Goal: Task Accomplishment & Management: Complete application form

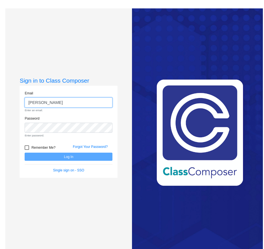
type input "[EMAIL_ADDRESS][DOMAIN_NAME]"
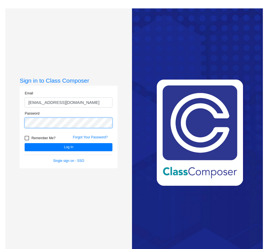
click at [25, 143] on button "Log In" at bounding box center [69, 147] width 88 height 8
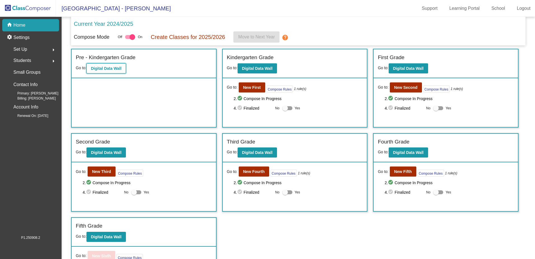
click at [106, 67] on b "Digital Data Wall" at bounding box center [106, 68] width 31 height 4
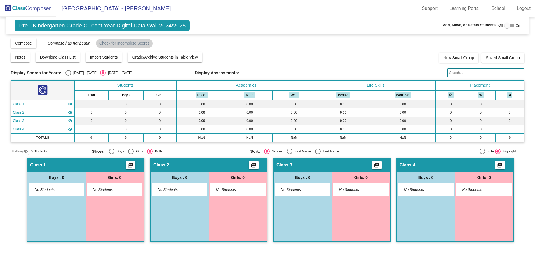
click at [70, 104] on mat-icon "visibility" at bounding box center [70, 104] width 4 height 4
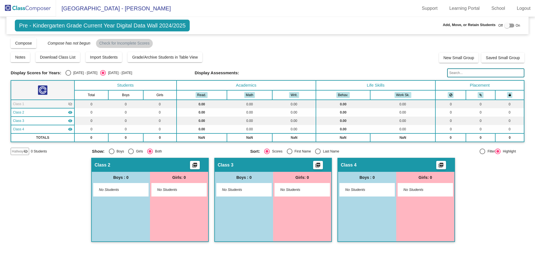
click at [47, 104] on div "Class 1 visibility_off" at bounding box center [43, 103] width 60 height 5
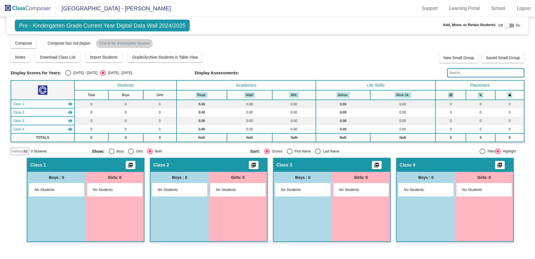
click at [24, 150] on mat-icon "visibility_off" at bounding box center [26, 151] width 4 height 4
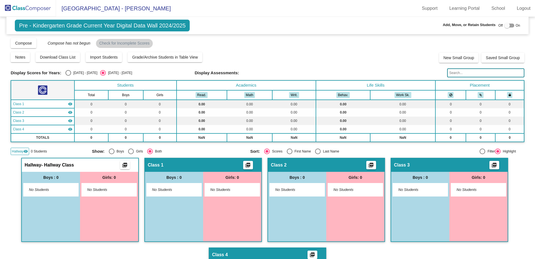
click at [21, 153] on span "Hallway" at bounding box center [18, 151] width 12 height 5
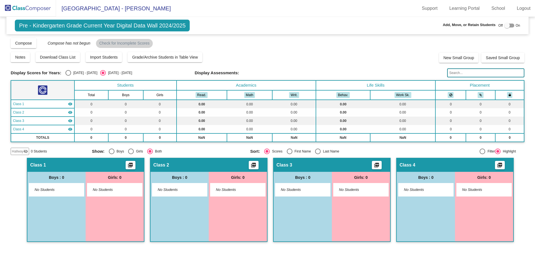
click at [17, 102] on span "Class 1" at bounding box center [18, 103] width 11 height 5
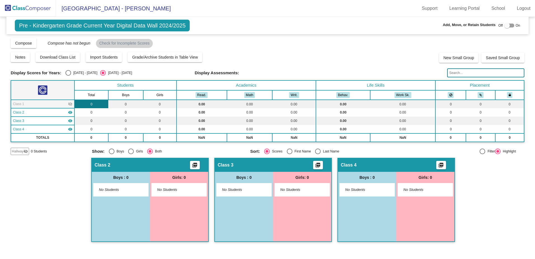
click at [95, 105] on td "0" at bounding box center [91, 104] width 34 height 8
click at [128, 105] on td "0" at bounding box center [125, 104] width 35 height 8
click at [130, 86] on th "Students" at bounding box center [125, 85] width 102 height 10
click at [106, 55] on span "Import Students" at bounding box center [104, 57] width 28 height 4
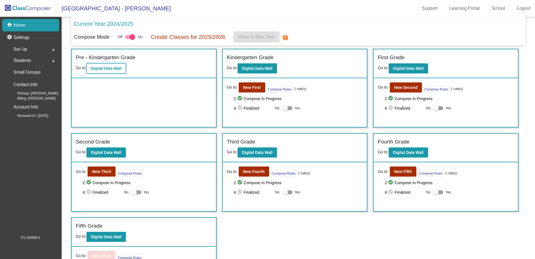
click at [109, 69] on b "Digital Data Wall" at bounding box center [106, 68] width 31 height 4
click at [245, 86] on b "New First" at bounding box center [252, 87] width 18 height 4
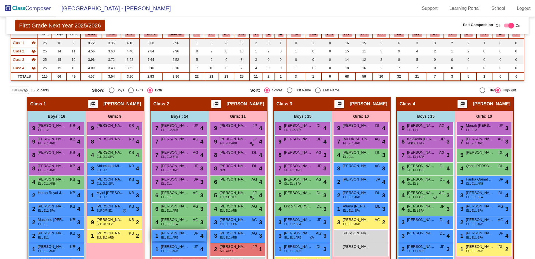
scroll to position [84, 0]
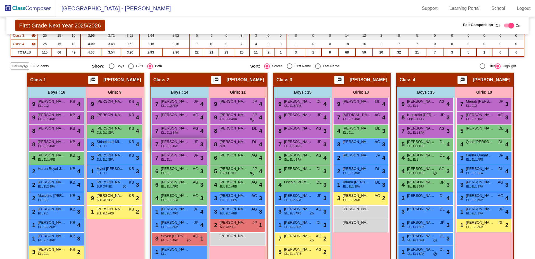
click at [179, 143] on span "[PERSON_NAME] [PERSON_NAME]" at bounding box center [175, 142] width 28 height 6
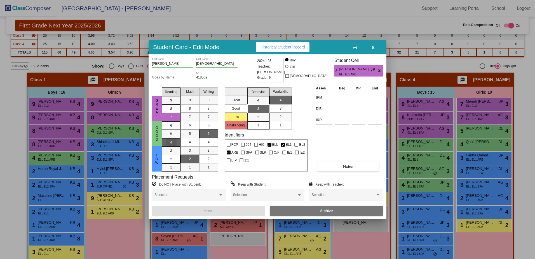
click at [171, 139] on div "4" at bounding box center [171, 142] width 11 height 8
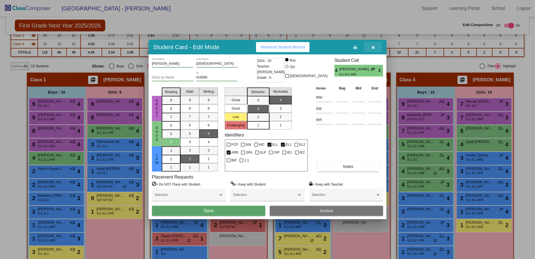
click at [372, 46] on icon "button" at bounding box center [373, 47] width 3 height 4
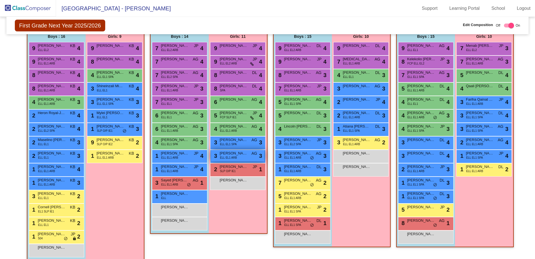
scroll to position [140, 0]
click at [192, 171] on div "1 [PERSON_NAME] [PERSON_NAME] EL1 ARB JP lock do_not_disturb_alt 4" at bounding box center [178, 168] width 53 height 11
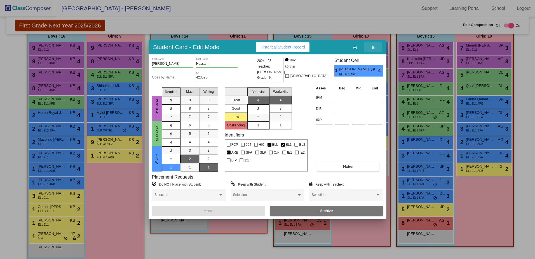
click at [372, 47] on button "button" at bounding box center [373, 47] width 18 height 10
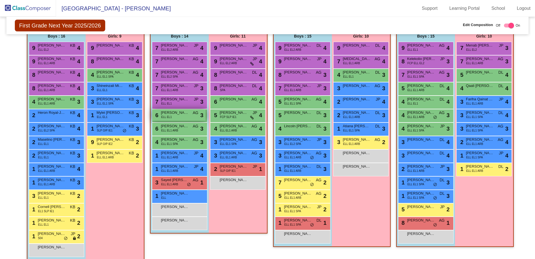
click at [183, 115] on span "[PERSON_NAME] [PERSON_NAME]" at bounding box center [175, 113] width 28 height 6
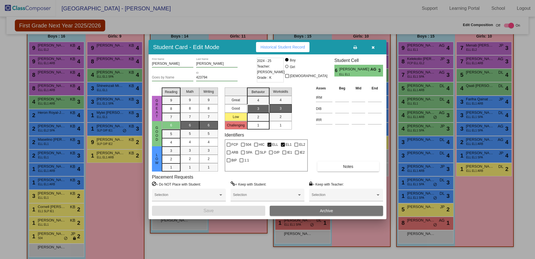
click at [374, 45] on span "button" at bounding box center [373, 47] width 3 height 4
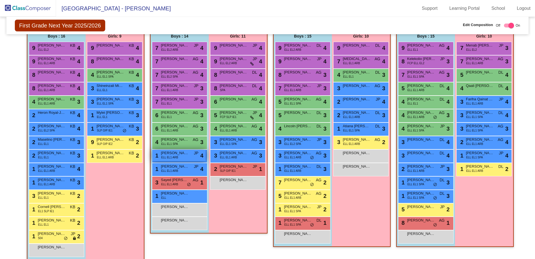
click at [181, 156] on div "1 [PERSON_NAME] ELL EL1 ARB JP lock do_not_disturb_alt 4" at bounding box center [178, 154] width 53 height 11
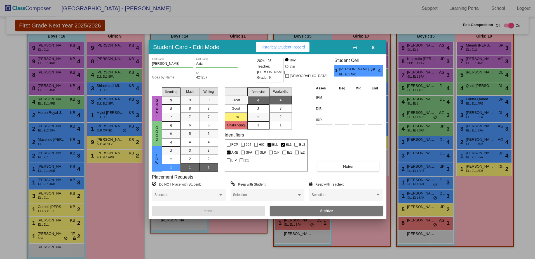
click at [374, 47] on icon "button" at bounding box center [373, 47] width 3 height 4
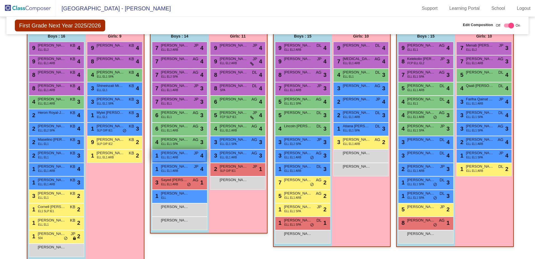
click at [184, 155] on span "[PERSON_NAME]" at bounding box center [175, 153] width 28 height 6
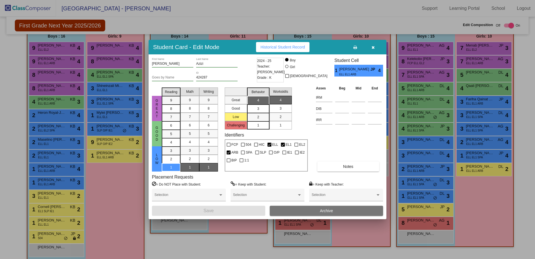
click at [373, 46] on icon "button" at bounding box center [373, 47] width 3 height 4
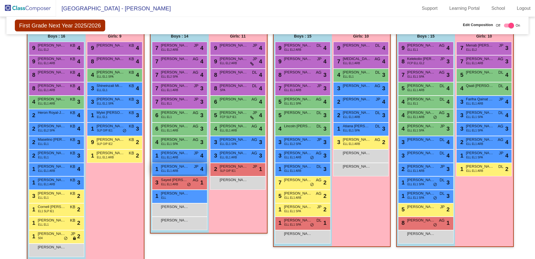
click at [181, 166] on span "[PERSON_NAME]" at bounding box center [175, 166] width 28 height 6
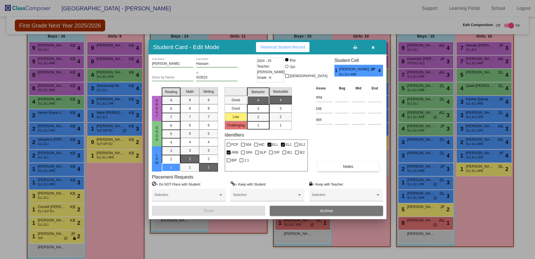
click at [372, 49] on icon "button" at bounding box center [373, 47] width 3 height 4
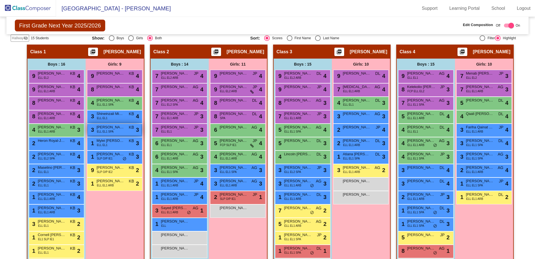
scroll to position [84, 0]
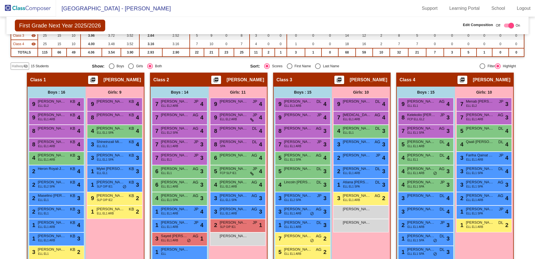
click at [24, 67] on mat-icon "visibility_off" at bounding box center [26, 66] width 4 height 4
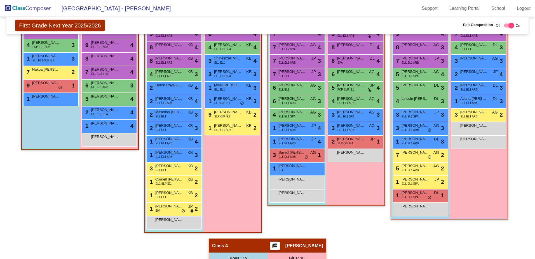
scroll to position [168, 0]
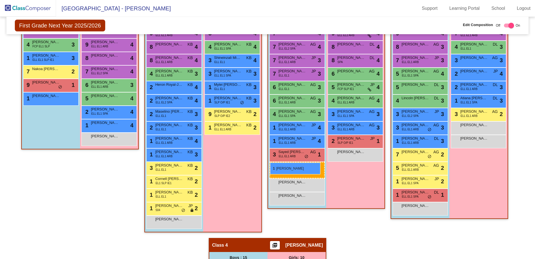
drag, startPoint x: 307, startPoint y: 166, endPoint x: 270, endPoint y: 162, distance: 37.1
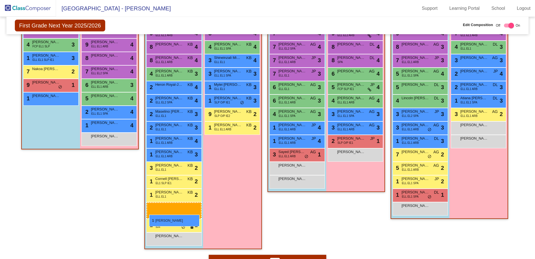
drag, startPoint x: 302, startPoint y: 168, endPoint x: 149, endPoint y: 214, distance: 159.7
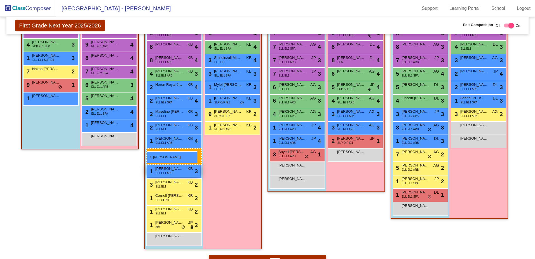
drag, startPoint x: 161, startPoint y: 219, endPoint x: 147, endPoint y: 151, distance: 69.2
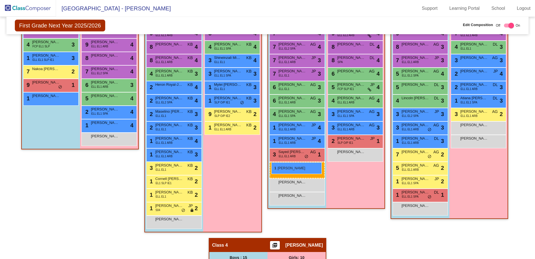
drag, startPoint x: 173, startPoint y: 221, endPoint x: 272, endPoint y: 162, distance: 114.3
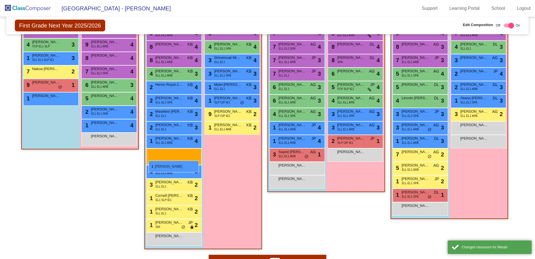
drag, startPoint x: 296, startPoint y: 168, endPoint x: 148, endPoint y: 160, distance: 148.8
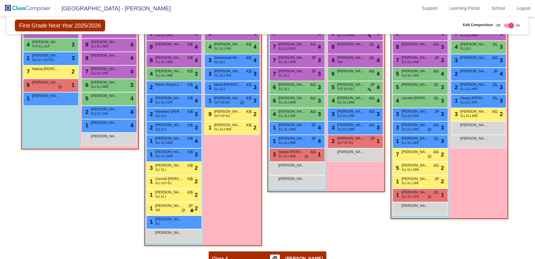
click at [221, 194] on div "Girls: 9 9 [PERSON_NAME] KB lock do_not_disturb_alt 4 8 [PERSON_NAME] KB lock d…" at bounding box center [232, 124] width 58 height 242
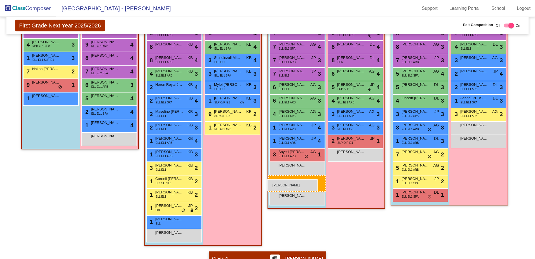
drag, startPoint x: 425, startPoint y: 209, endPoint x: 267, endPoint y: 179, distance: 161.0
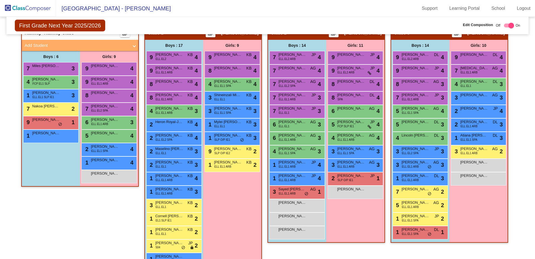
scroll to position [140, 0]
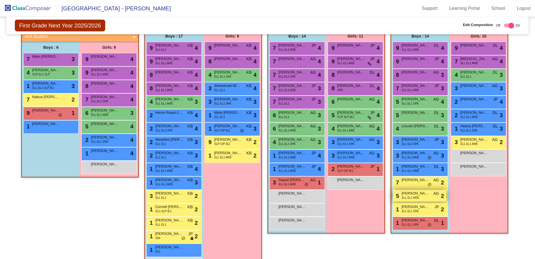
click at [415, 195] on span "[PERSON_NAME]" at bounding box center [416, 193] width 28 height 6
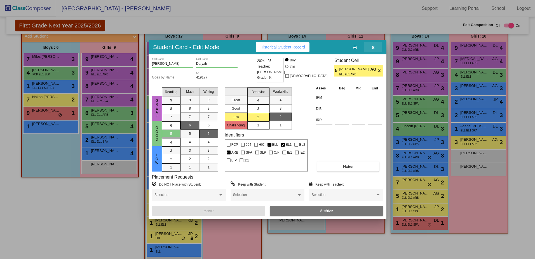
click at [375, 45] on span "button" at bounding box center [373, 47] width 3 height 4
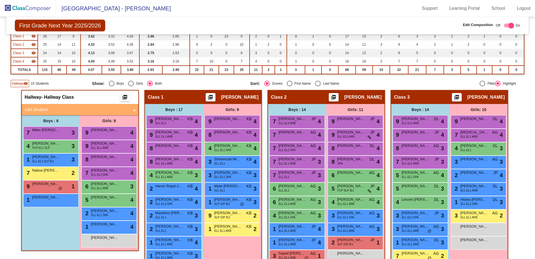
scroll to position [60, 0]
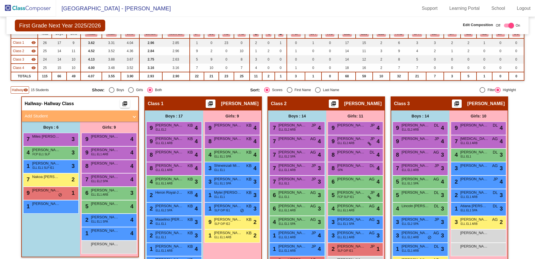
click at [37, 116] on mat-panel-title "Add Student" at bounding box center [77, 116] width 104 height 6
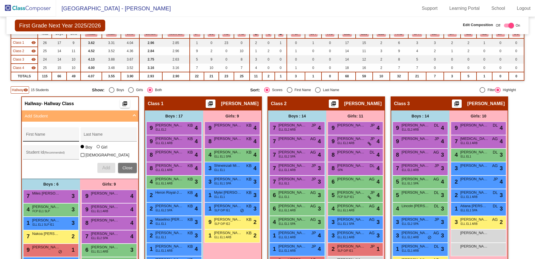
click at [53, 135] on input "First Name" at bounding box center [51, 136] width 50 height 4
click at [50, 134] on input "First Name" at bounding box center [51, 136] width 50 height 4
type input "Modabar"
type input "Osmani"
click at [67, 152] on input "Student Id (Recommended)" at bounding box center [51, 154] width 50 height 4
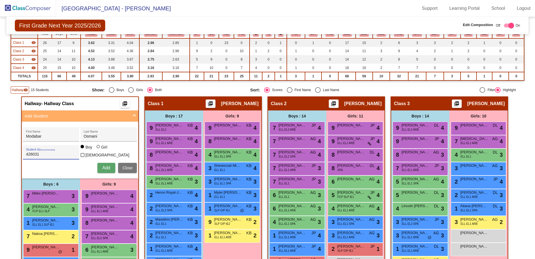
type input "426031"
click at [100, 164] on button "Add" at bounding box center [106, 168] width 18 height 10
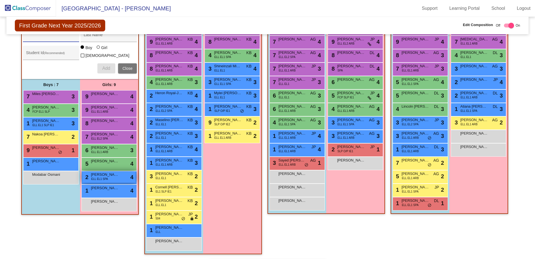
scroll to position [172, 0]
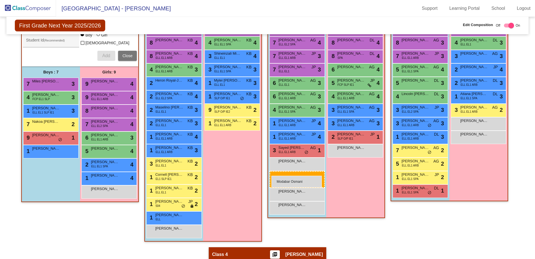
drag, startPoint x: 39, startPoint y: 164, endPoint x: 272, endPoint y: 176, distance: 233.2
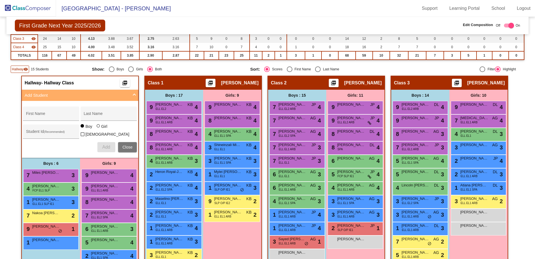
scroll to position [84, 0]
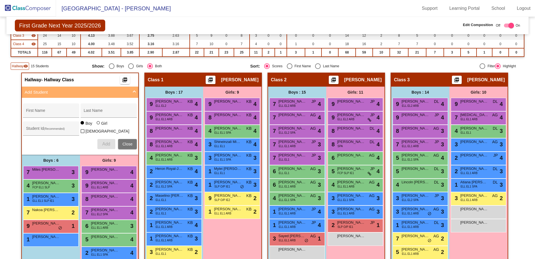
click at [15, 66] on span "Hallway" at bounding box center [18, 66] width 12 height 5
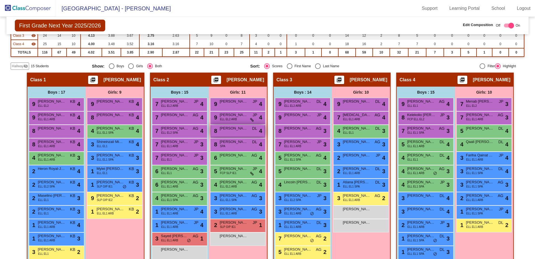
click at [237, 126] on span "[PERSON_NAME]" at bounding box center [234, 128] width 28 height 6
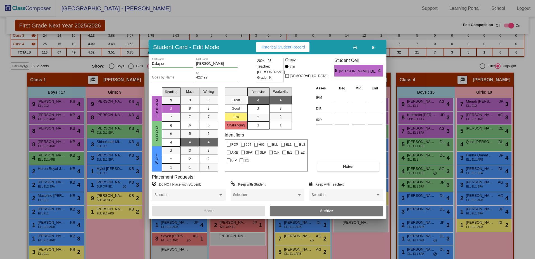
click at [166, 62] on input "Dalayza" at bounding box center [172, 64] width 41 height 4
click at [155, 62] on input "Dalayza" at bounding box center [172, 64] width 41 height 4
type input "Delayza"
click at [235, 213] on button "Save" at bounding box center [208, 210] width 113 height 10
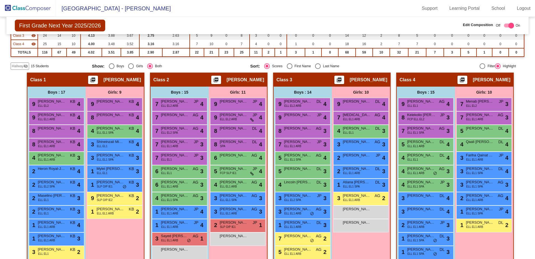
click at [19, 65] on span "Hallway" at bounding box center [18, 66] width 12 height 5
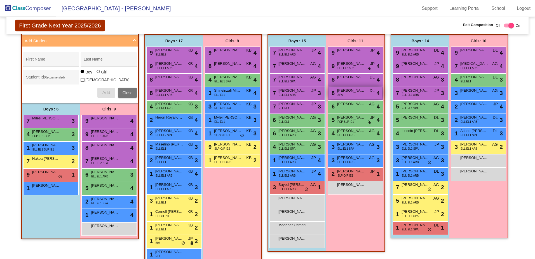
scroll to position [140, 0]
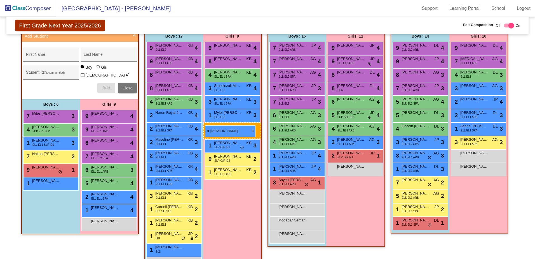
drag, startPoint x: 361, startPoint y: 154, endPoint x: 205, endPoint y: 125, distance: 158.5
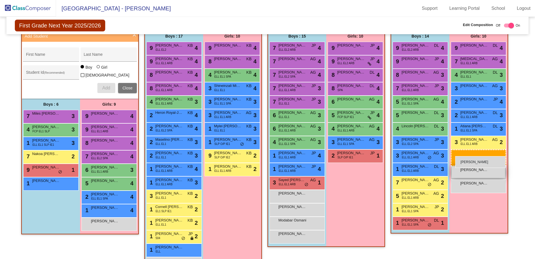
drag, startPoint x: 344, startPoint y: 170, endPoint x: 453, endPoint y: 156, distance: 109.8
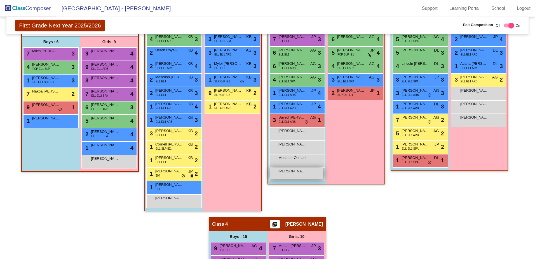
scroll to position [88, 0]
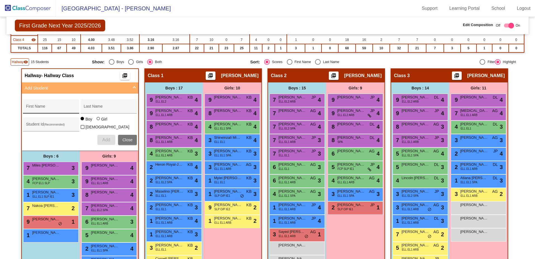
click at [61, 104] on div "First Name" at bounding box center [51, 107] width 50 height 11
type input "[PERSON_NAME]"
click at [54, 118] on div "Student Id (Recommended)" at bounding box center [51, 124] width 56 height 14
type input "2"
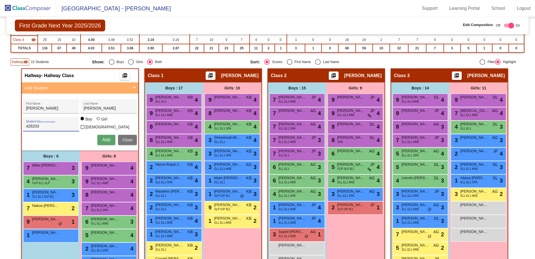
type input "426203"
click at [98, 121] on div at bounding box center [99, 119] width 4 height 4
click at [99, 121] on input "Girl" at bounding box center [99, 121] width 0 height 0
radio input "true"
click at [111, 142] on button "Add" at bounding box center [106, 140] width 18 height 10
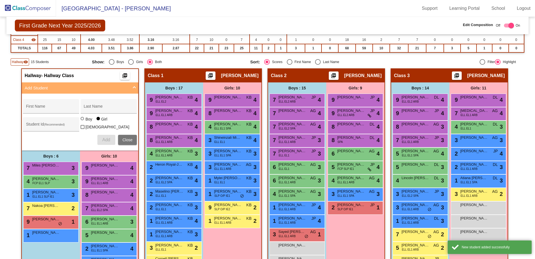
scroll to position [172, 0]
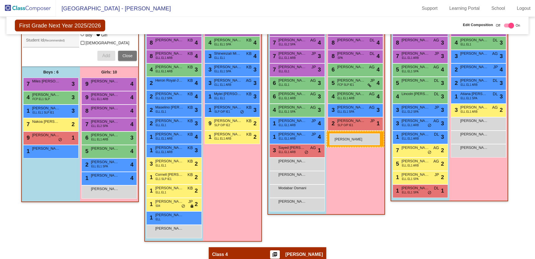
drag, startPoint x: 103, startPoint y: 204, endPoint x: 329, endPoint y: 133, distance: 237.3
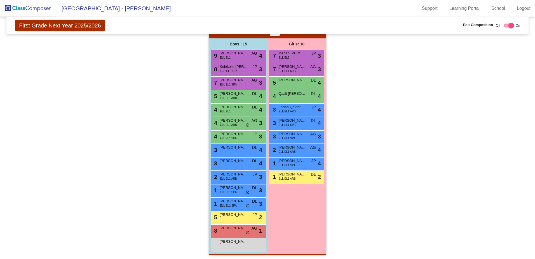
scroll to position [396, 0]
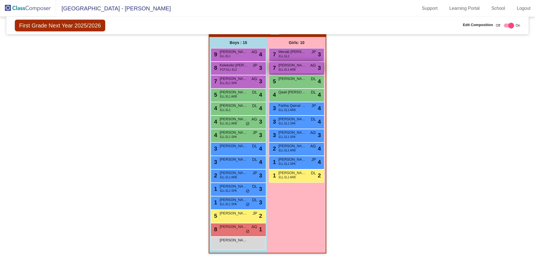
click at [305, 71] on div "7 [PERSON_NAME] ELL EL1 ARB AG lock do_not_disturb_alt 3" at bounding box center [296, 67] width 53 height 11
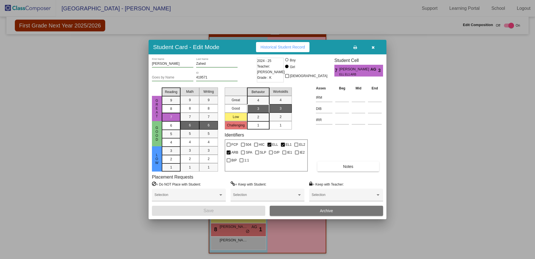
click at [372, 50] on button "button" at bounding box center [373, 47] width 18 height 10
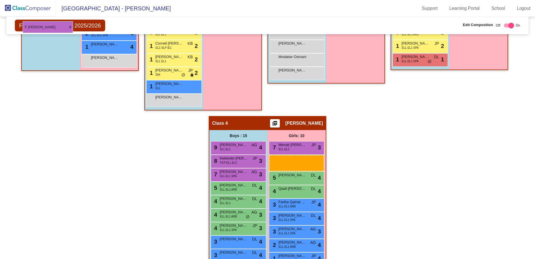
scroll to position [301, 0]
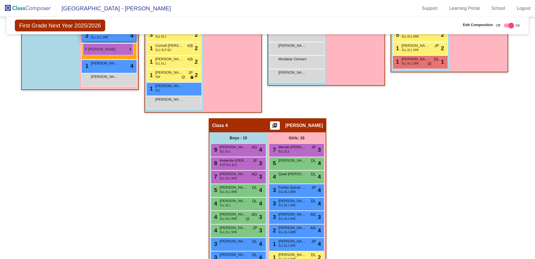
drag, startPoint x: 290, startPoint y: 67, endPoint x: 82, endPoint y: 43, distance: 209.3
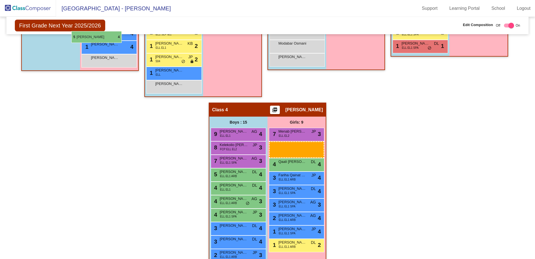
scroll to position [317, 0]
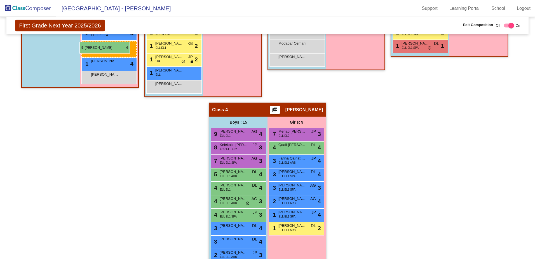
drag, startPoint x: 294, startPoint y: 110, endPoint x: 79, endPoint y: 42, distance: 225.5
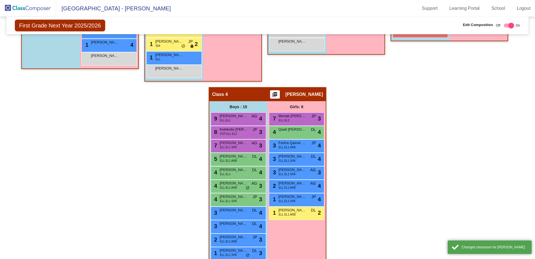
scroll to position [373, 0]
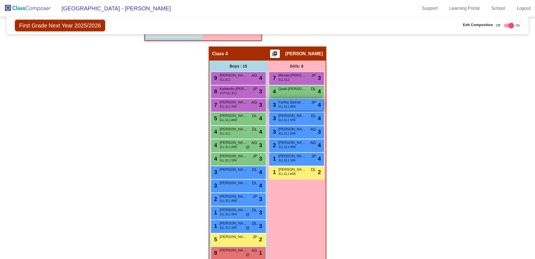
click at [295, 107] on div "3 Fariha Qainat Zurmatai ELL EL1 ARB JP lock do_not_disturb_alt 4" at bounding box center [296, 104] width 53 height 11
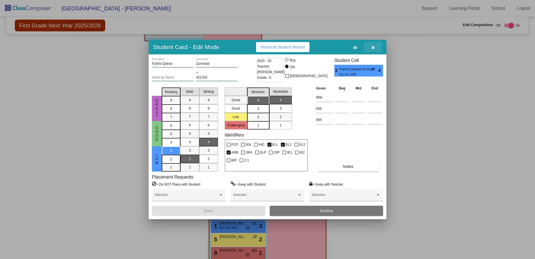
click at [375, 48] on button "button" at bounding box center [373, 47] width 18 height 10
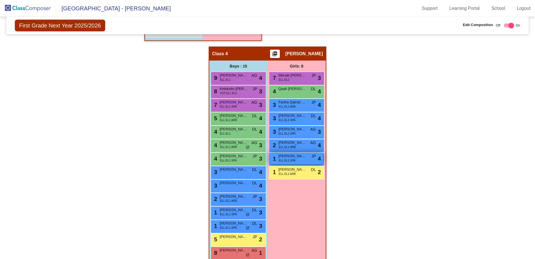
click at [298, 156] on span "[PERSON_NAME] [PERSON_NAME]" at bounding box center [293, 156] width 28 height 6
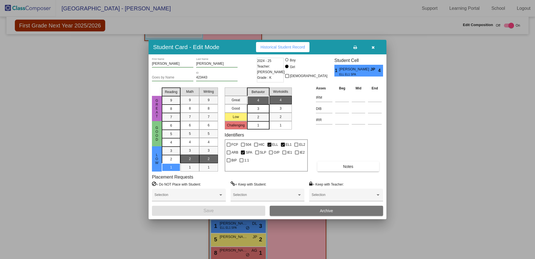
click at [371, 46] on button "button" at bounding box center [373, 47] width 18 height 10
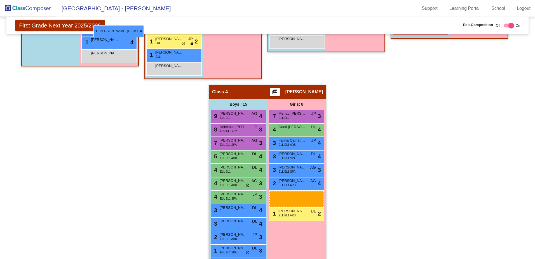
scroll to position [334, 0]
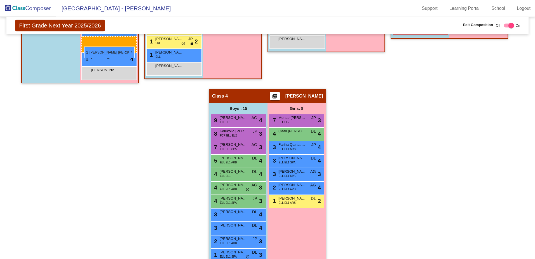
drag, startPoint x: 295, startPoint y: 158, endPoint x: 84, endPoint y: 46, distance: 238.9
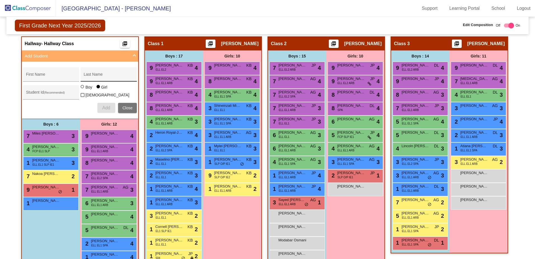
scroll to position [116, 0]
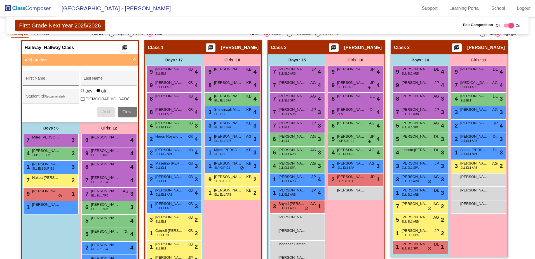
click at [50, 77] on div "First Name" at bounding box center [51, 79] width 50 height 11
drag, startPoint x: 63, startPoint y: 79, endPoint x: 61, endPoint y: 77, distance: 3.2
click at [63, 79] on input "First Name" at bounding box center [51, 80] width 50 height 4
type input "T"
type input "[PERSON_NAME]"
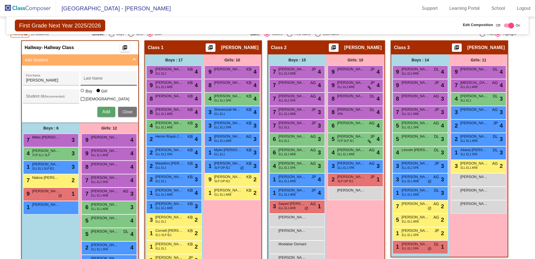
click at [99, 85] on div "Last Name" at bounding box center [109, 79] width 50 height 11
drag, startPoint x: 100, startPoint y: 80, endPoint x: 99, endPoint y: 77, distance: 3.4
click at [101, 79] on input "Last Name" at bounding box center [109, 80] width 50 height 4
type input "Lobo"
type input "426385"
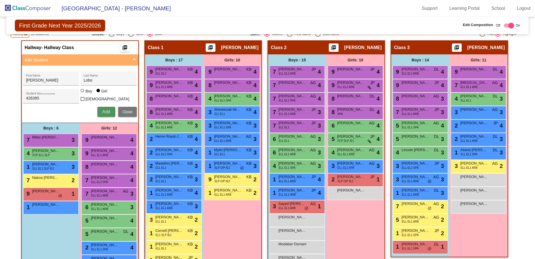
click at [102, 110] on span "Add" at bounding box center [106, 111] width 8 height 5
type input "Afuha'apai"
type input "Tuivai"
click at [51, 94] on div "Student Id (Recommended)" at bounding box center [51, 97] width 50 height 11
type input "421151"
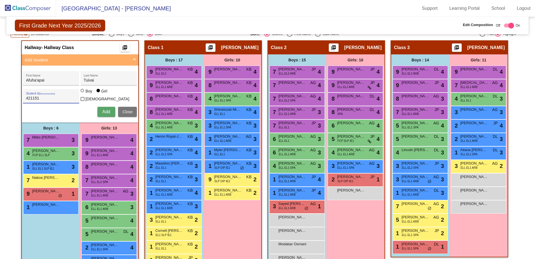
click at [114, 109] on button "Add" at bounding box center [106, 112] width 18 height 10
click at [107, 109] on span "Add" at bounding box center [106, 111] width 8 height 5
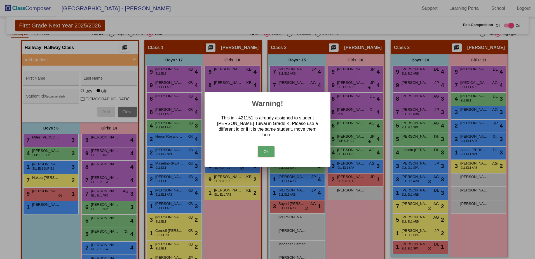
click at [270, 148] on button "Ok" at bounding box center [266, 151] width 17 height 11
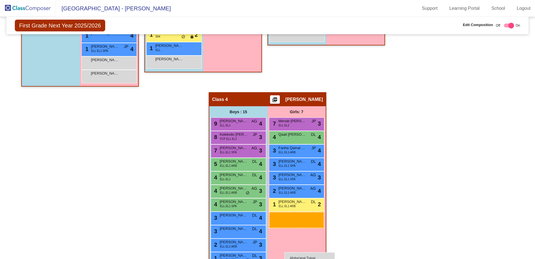
scroll to position [347, 0]
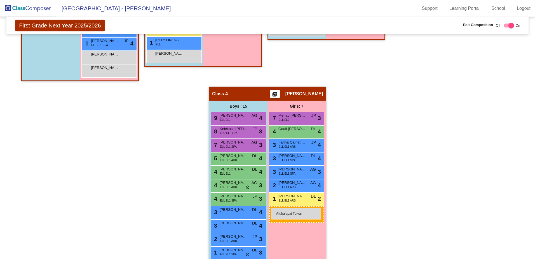
drag, startPoint x: 99, startPoint y: 173, endPoint x: 266, endPoint y: 210, distance: 171.8
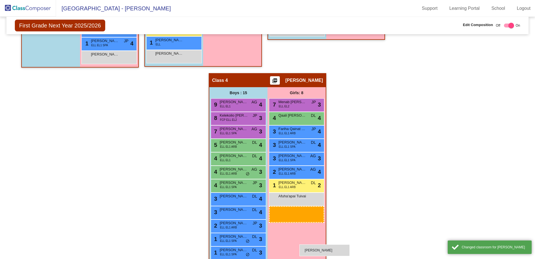
scroll to position [351, 0]
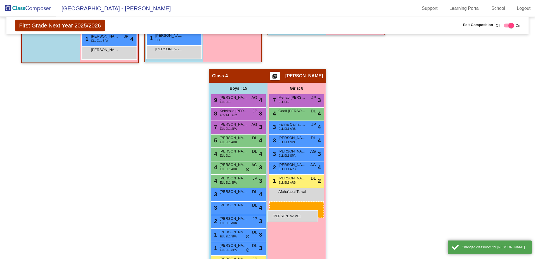
drag, startPoint x: 107, startPoint y: 66, endPoint x: 268, endPoint y: 210, distance: 215.5
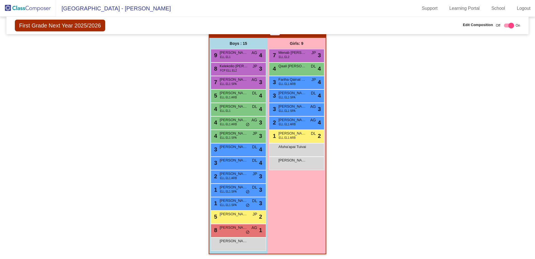
scroll to position [368, 0]
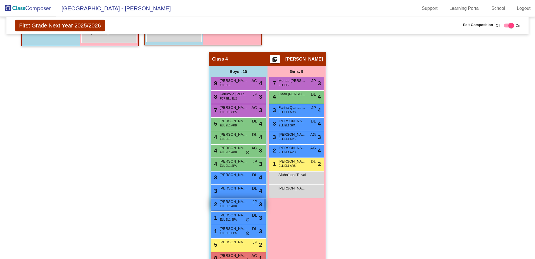
click at [237, 204] on div "2 [PERSON_NAME] ELL EL1 ARB JP lock do_not_disturb_alt 3" at bounding box center [237, 203] width 53 height 11
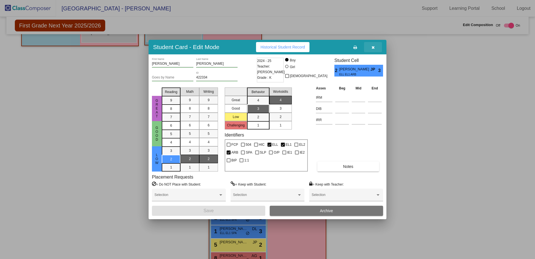
click at [376, 48] on button "button" at bounding box center [373, 47] width 18 height 10
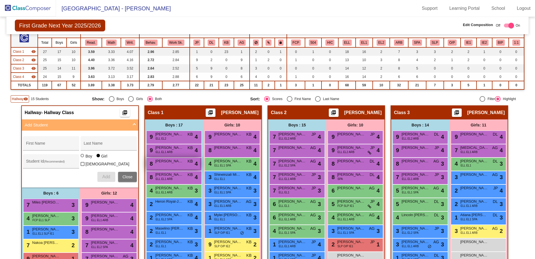
scroll to position [32, 0]
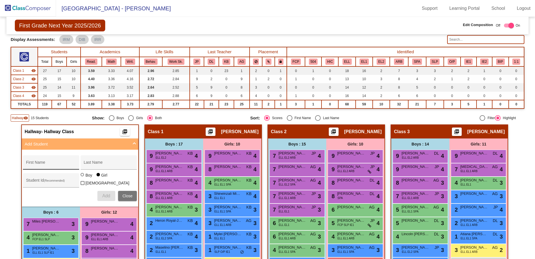
click at [59, 162] on div "First Name" at bounding box center [51, 163] width 50 height 11
type input "[PERSON_NAME]"
type input "Zazai"
type input "425970"
click at [83, 177] on div at bounding box center [83, 175] width 4 height 4
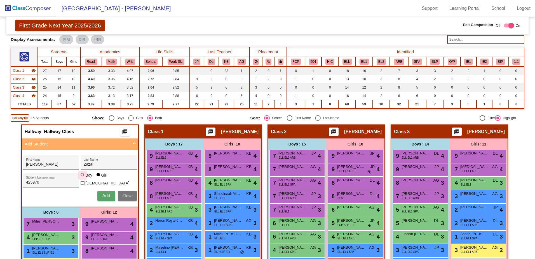
click at [83, 177] on input "Boy" at bounding box center [83, 177] width 0 height 0
radio input "true"
click at [105, 191] on button "Add" at bounding box center [106, 196] width 18 height 10
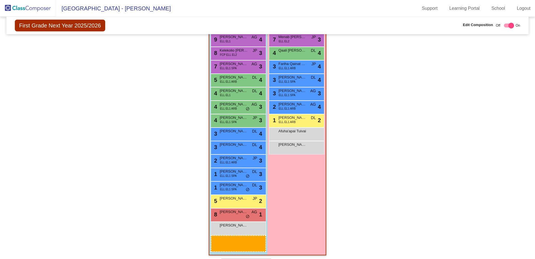
scroll to position [413, 0]
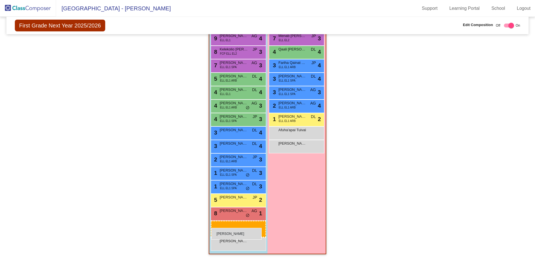
drag, startPoint x: 42, startPoint y: 107, endPoint x: 211, endPoint y: 228, distance: 207.6
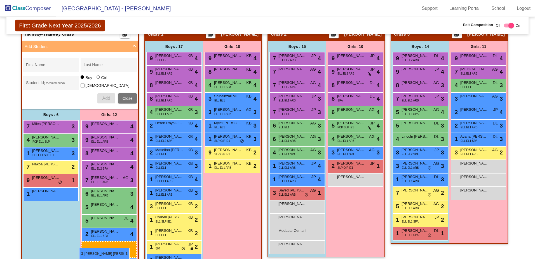
scroll to position [139, 0]
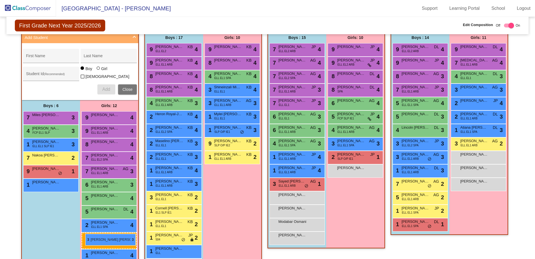
drag, startPoint x: 228, startPoint y: 113, endPoint x: 85, endPoint y: 233, distance: 187.3
click at [67, 60] on input "First Name" at bounding box center [51, 58] width 50 height 4
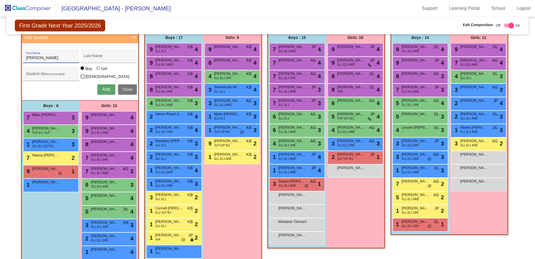
type input "[PERSON_NAME]"
type input "Abasi"
type input "426653"
click at [97, 70] on div at bounding box center [98, 67] width 3 height 3
click at [99, 71] on input "Girl" at bounding box center [99, 71] width 0 height 0
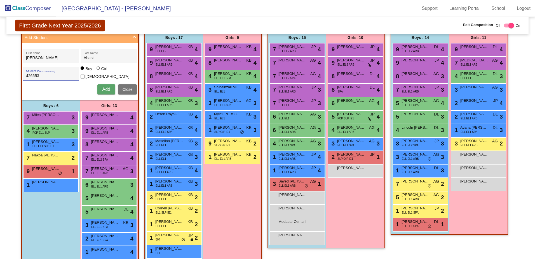
radio input "true"
click at [103, 89] on span "Add" at bounding box center [106, 89] width 8 height 5
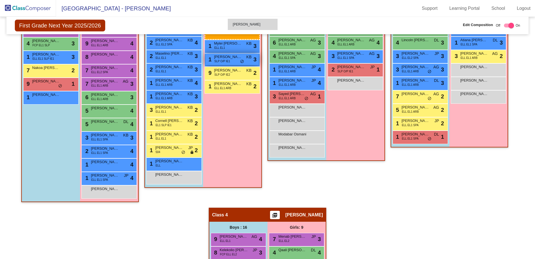
scroll to position [226, 0]
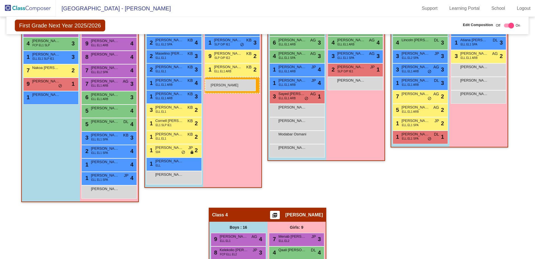
drag, startPoint x: 115, startPoint y: 180, endPoint x: 205, endPoint y: 79, distance: 135.4
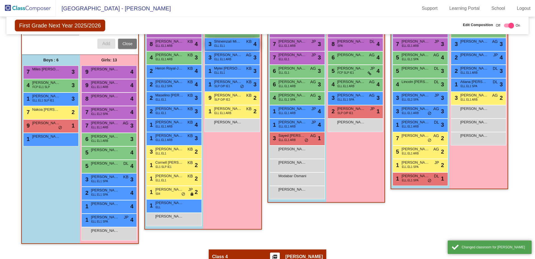
scroll to position [114, 0]
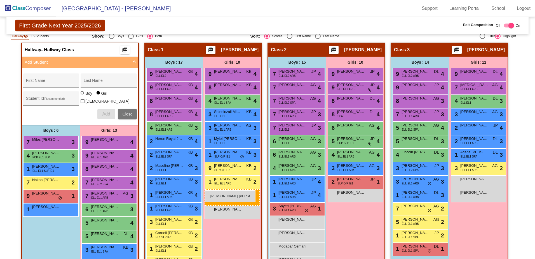
drag, startPoint x: 479, startPoint y: 192, endPoint x: 205, endPoint y: 190, distance: 274.0
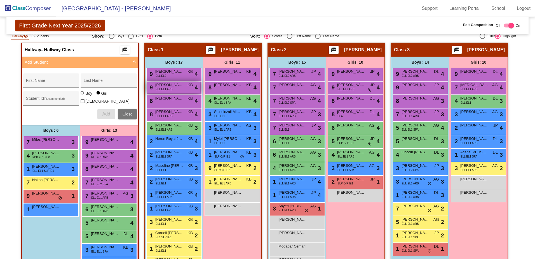
click at [179, 92] on div "9 [PERSON_NAME] ELL EL1 ARB KB lock do_not_disturb_alt 4" at bounding box center [173, 86] width 53 height 11
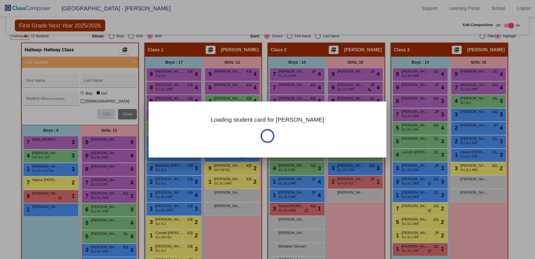
click at [84, 55] on div at bounding box center [267, 129] width 535 height 259
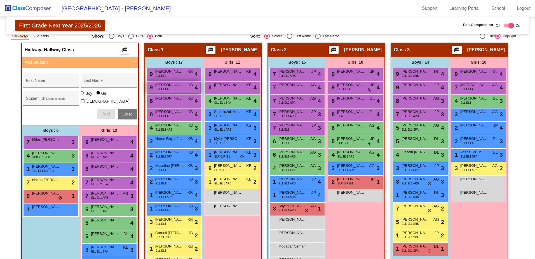
click at [181, 91] on div "9 [PERSON_NAME] ELL EL1 ARB KB lock do_not_disturb_alt 4" at bounding box center [173, 86] width 53 height 11
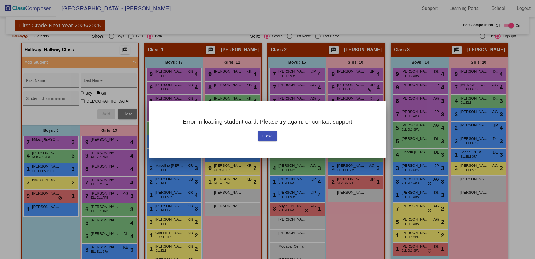
click at [269, 137] on span "Close" at bounding box center [268, 136] width 10 height 4
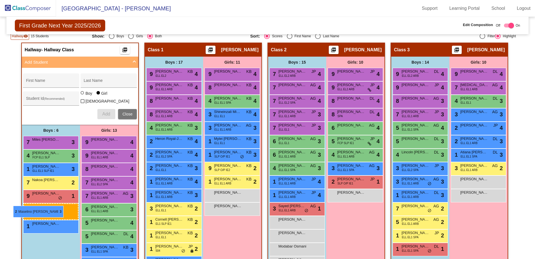
drag, startPoint x: 184, startPoint y: 167, endPoint x: 15, endPoint y: 202, distance: 172.3
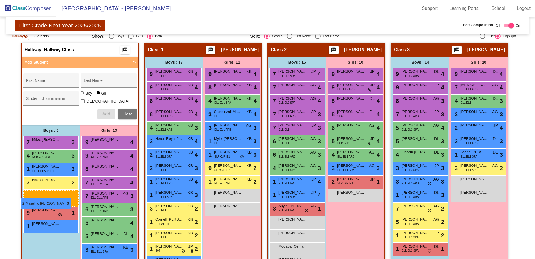
drag, startPoint x: 174, startPoint y: 166, endPoint x: 21, endPoint y: 195, distance: 156.5
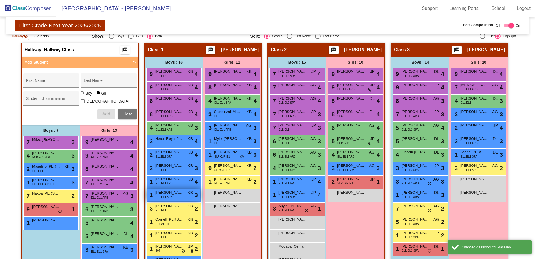
scroll to position [142, 0]
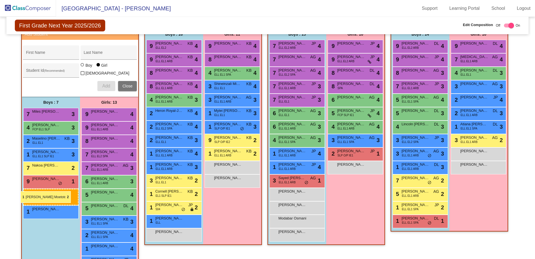
drag, startPoint x: 168, startPoint y: 209, endPoint x: 20, endPoint y: 191, distance: 148.6
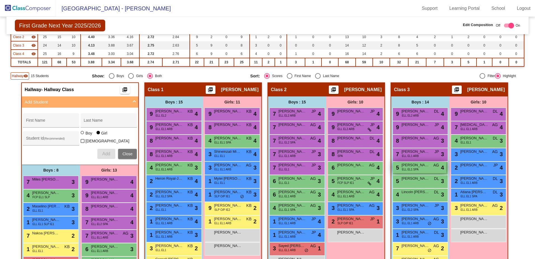
scroll to position [87, 0]
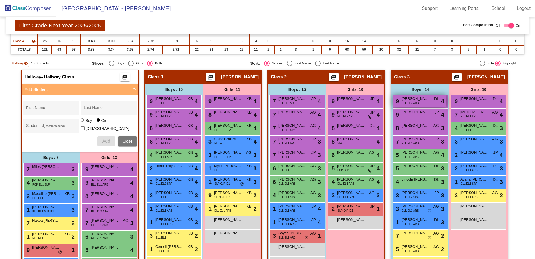
click at [418, 100] on span "[PERSON_NAME]" at bounding box center [416, 99] width 28 height 6
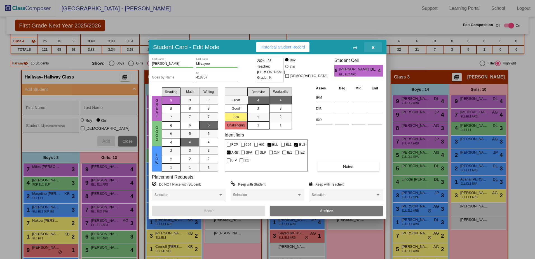
click at [376, 46] on button "button" at bounding box center [373, 47] width 18 height 10
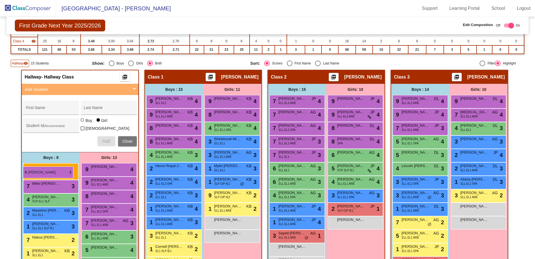
drag, startPoint x: 425, startPoint y: 127, endPoint x: 23, endPoint y: 166, distance: 404.1
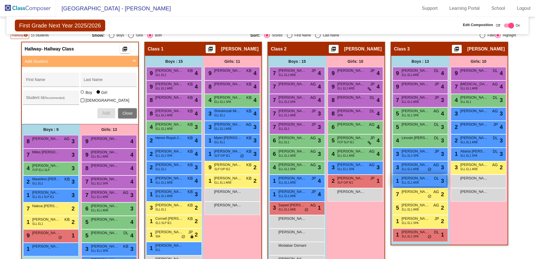
scroll to position [143, 0]
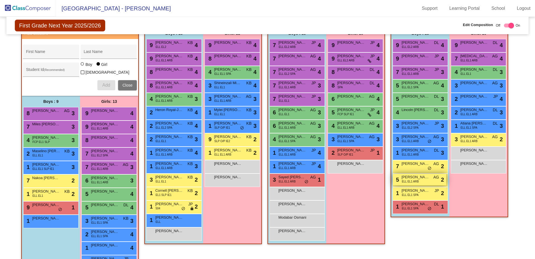
click at [419, 180] on div "5 [PERSON_NAME] ELL EL1 ARB AG lock do_not_disturb_alt 2" at bounding box center [419, 179] width 53 height 11
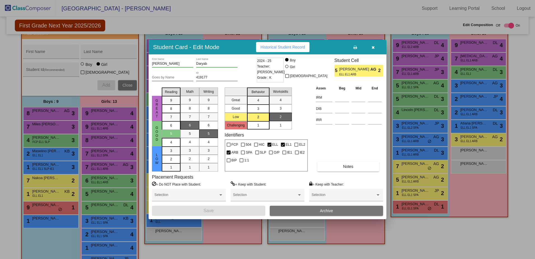
click at [372, 46] on icon "button" at bounding box center [373, 47] width 3 height 4
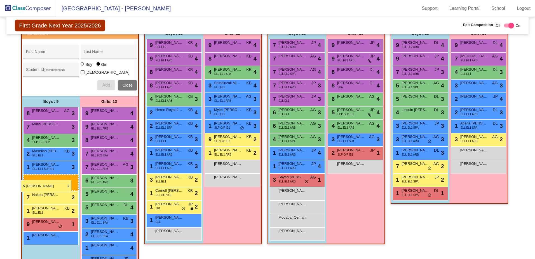
drag, startPoint x: 422, startPoint y: 180, endPoint x: 21, endPoint y: 180, distance: 401.1
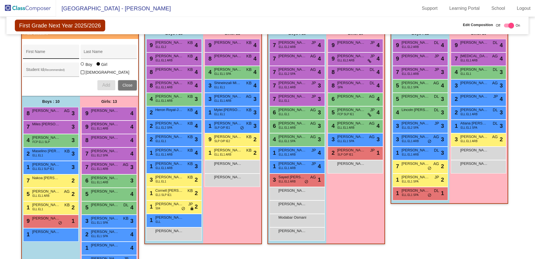
click at [33, 48] on div "First Name" at bounding box center [51, 53] width 50 height 11
type input "[PERSON_NAME]"
click at [112, 53] on input "[PERSON_NAME]" at bounding box center [109, 54] width 50 height 4
type input "[PERSON_NAME]"
click at [70, 66] on div "Student Id (Recommended)" at bounding box center [51, 70] width 50 height 11
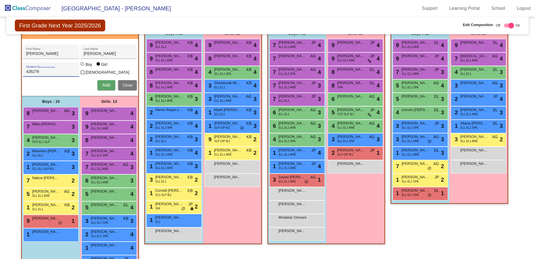
type input "426276"
click at [81, 65] on div at bounding box center [82, 63] width 3 height 3
click at [83, 67] on input "Boy" at bounding box center [83, 67] width 0 height 0
radio input "true"
click at [104, 83] on span "Add" at bounding box center [106, 85] width 8 height 5
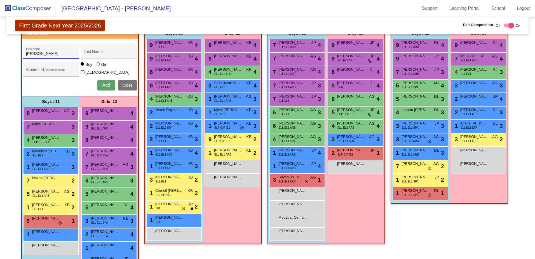
type input "[PERSON_NAME]"
type input "420697"
click at [99, 83] on button "Add" at bounding box center [106, 85] width 18 height 10
drag, startPoint x: 43, startPoint y: 50, endPoint x: 47, endPoint y: 56, distance: 7.6
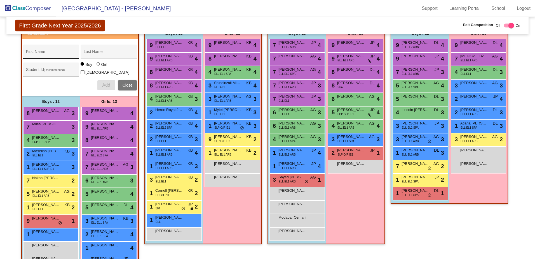
click at [43, 51] on div "First Name" at bounding box center [51, 53] width 50 height 11
type input "Khalil"
type input "[PERSON_NAME]"
type input "426014"
click at [104, 86] on button "Add" at bounding box center [106, 85] width 18 height 10
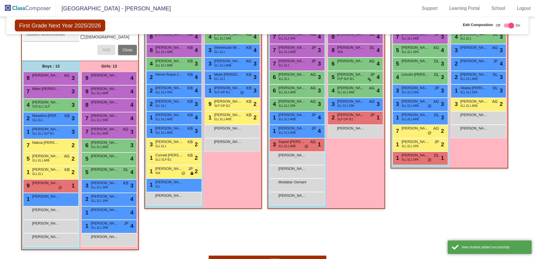
scroll to position [255, 0]
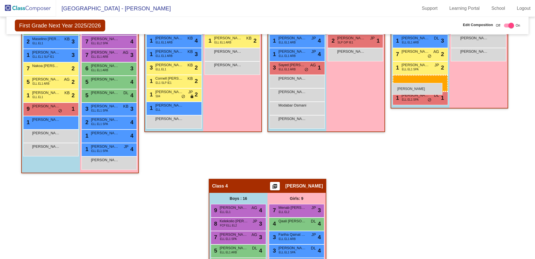
drag, startPoint x: 39, startPoint y: 134, endPoint x: 392, endPoint y: 83, distance: 356.3
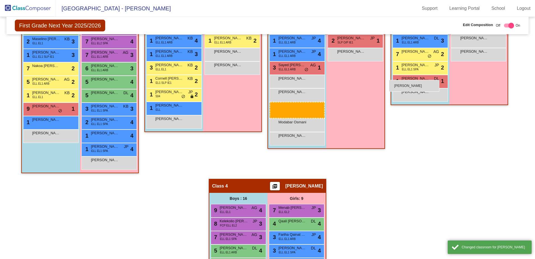
drag, startPoint x: 35, startPoint y: 136, endPoint x: 390, endPoint y: 80, distance: 359.8
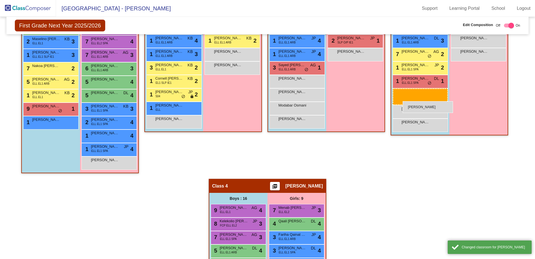
drag, startPoint x: 49, startPoint y: 134, endPoint x: 403, endPoint y: 101, distance: 355.3
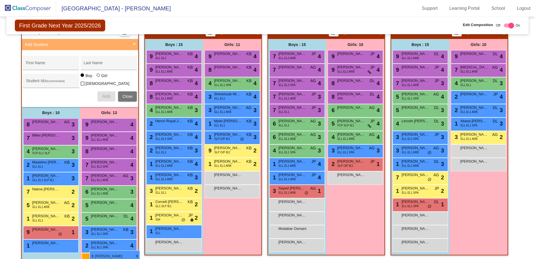
scroll to position [146, 0]
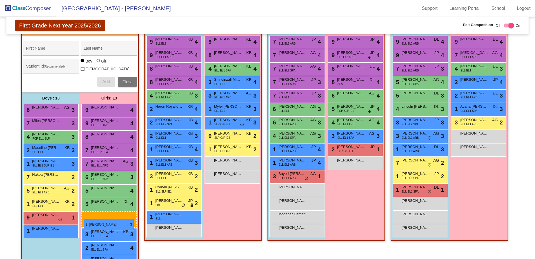
drag, startPoint x: 481, startPoint y: 115, endPoint x: 84, endPoint y: 218, distance: 410.1
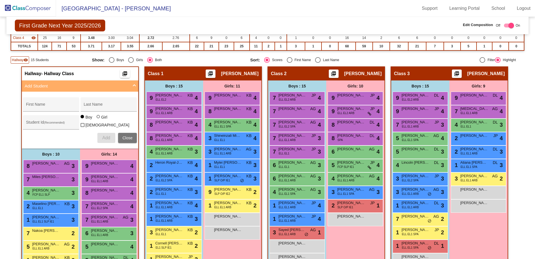
scroll to position [118, 0]
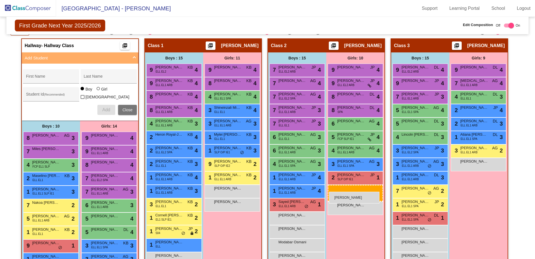
drag, startPoint x: 488, startPoint y: 163, endPoint x: 329, endPoint y: 191, distance: 161.8
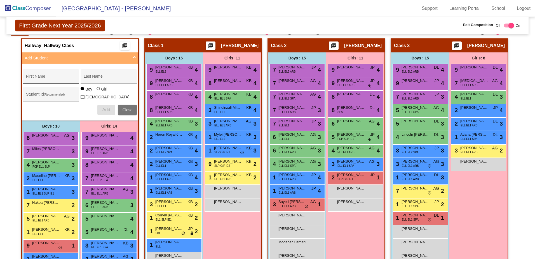
click at [52, 77] on input "First Name" at bounding box center [51, 78] width 50 height 4
type input "[PERSON_NAME]"
type input "426852"
click at [97, 90] on div at bounding box center [98, 88] width 3 height 3
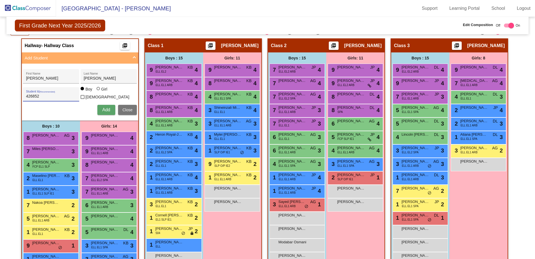
click at [99, 91] on input "Girl" at bounding box center [99, 91] width 0 height 0
radio input "true"
click at [105, 108] on span "Add" at bounding box center [106, 109] width 8 height 5
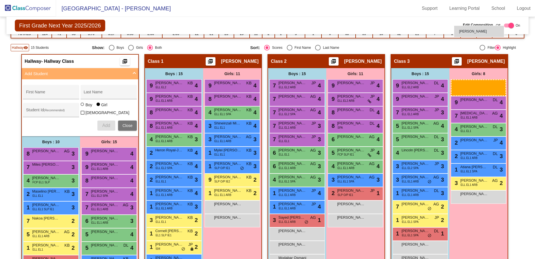
scroll to position [97, 0]
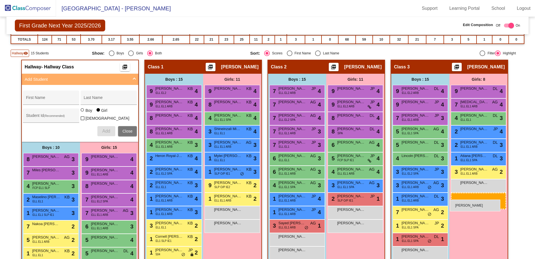
drag, startPoint x: 105, startPoint y: 189, endPoint x: 449, endPoint y: 199, distance: 344.4
click at [44, 100] on input "First Name" at bounding box center [51, 99] width 50 height 4
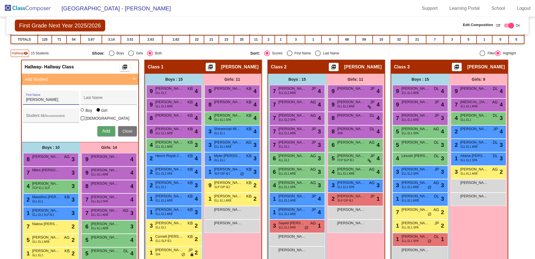
type input "[PERSON_NAME]"
click at [67, 111] on div "Student Id (Recommended)" at bounding box center [51, 116] width 50 height 11
type input "420688"
click at [106, 135] on button "Add" at bounding box center [106, 131] width 18 height 10
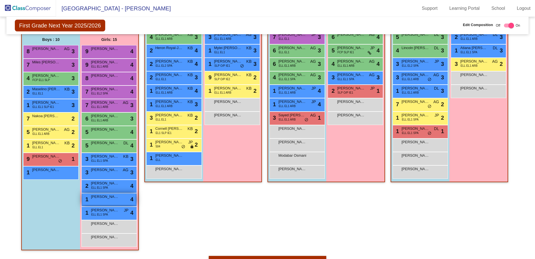
scroll to position [209, 0]
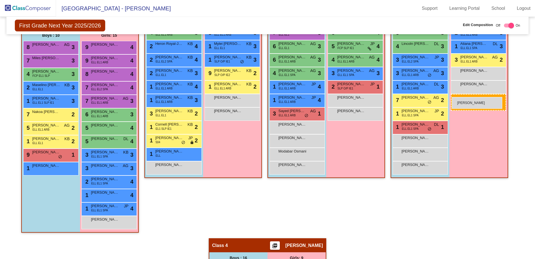
drag, startPoint x: 109, startPoint y: 235, endPoint x: 452, endPoint y: 97, distance: 369.5
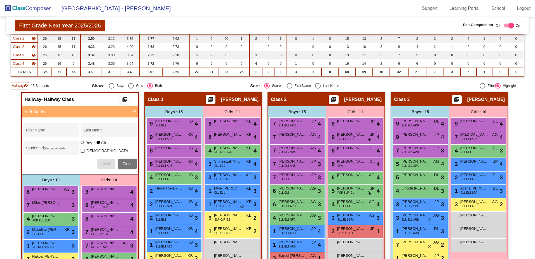
scroll to position [56, 0]
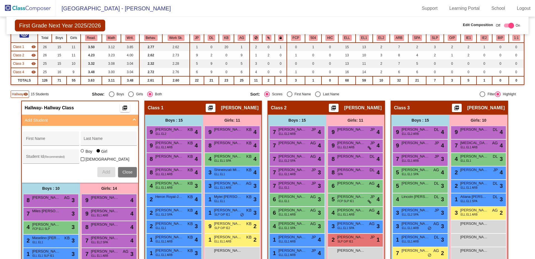
click at [20, 92] on span "Hallway" at bounding box center [18, 94] width 12 height 5
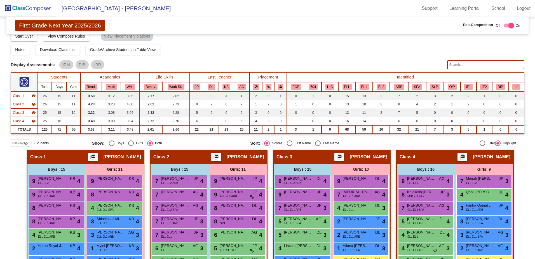
scroll to position [0, 0]
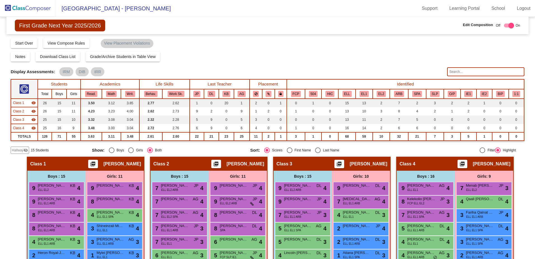
click at [30, 10] on img at bounding box center [28, 8] width 56 height 17
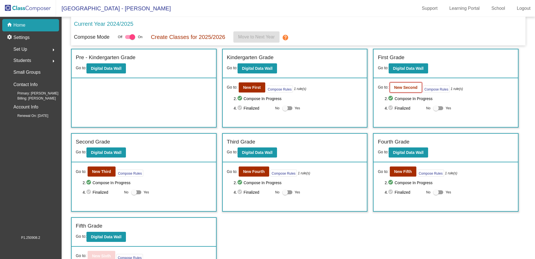
click at [406, 90] on button "New Second" at bounding box center [406, 87] width 32 height 10
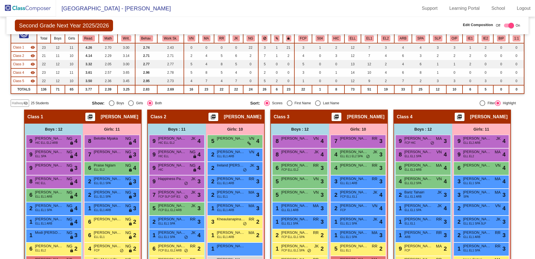
scroll to position [56, 0]
